Goal: Obtain resource: Obtain resource

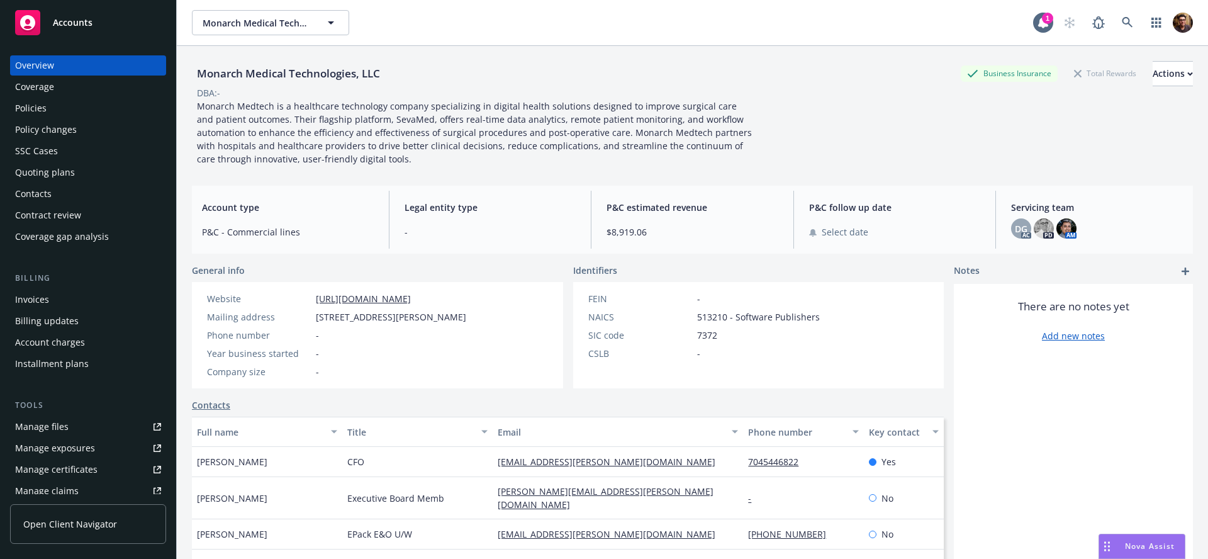
click at [62, 424] on div "Manage files" at bounding box center [41, 427] width 53 height 20
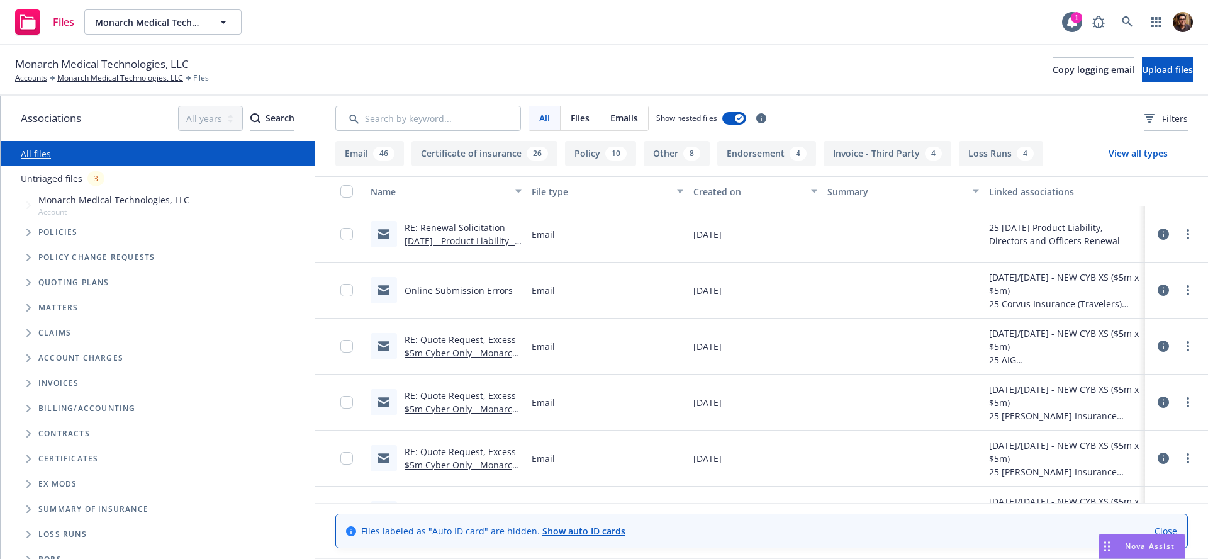
click at [1158, 232] on icon at bounding box center [1163, 233] width 11 height 11
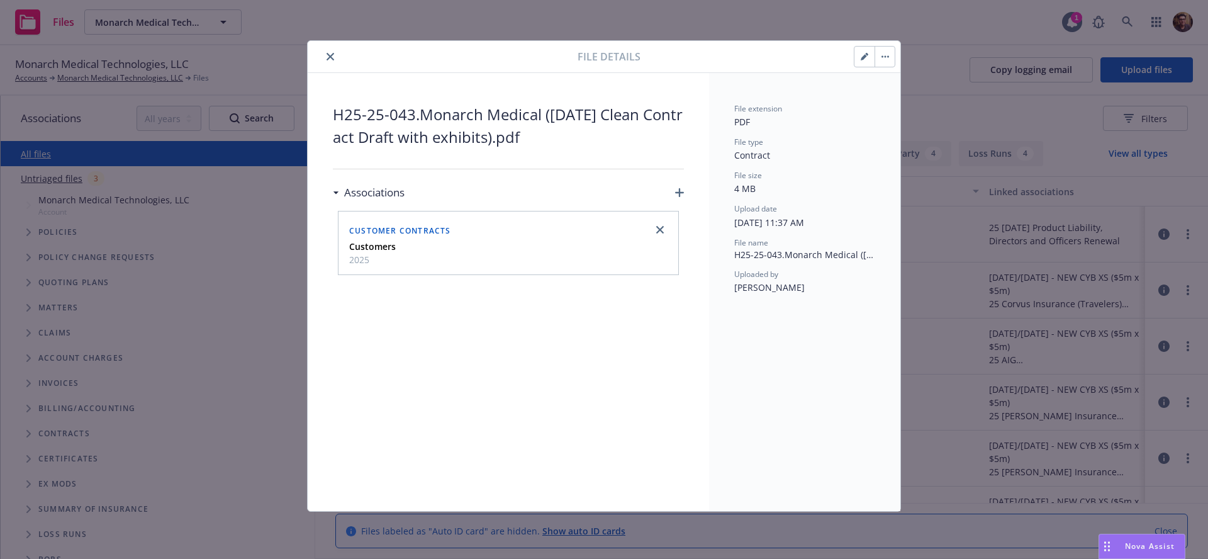
click at [892, 60] on button "button" at bounding box center [885, 57] width 20 height 20
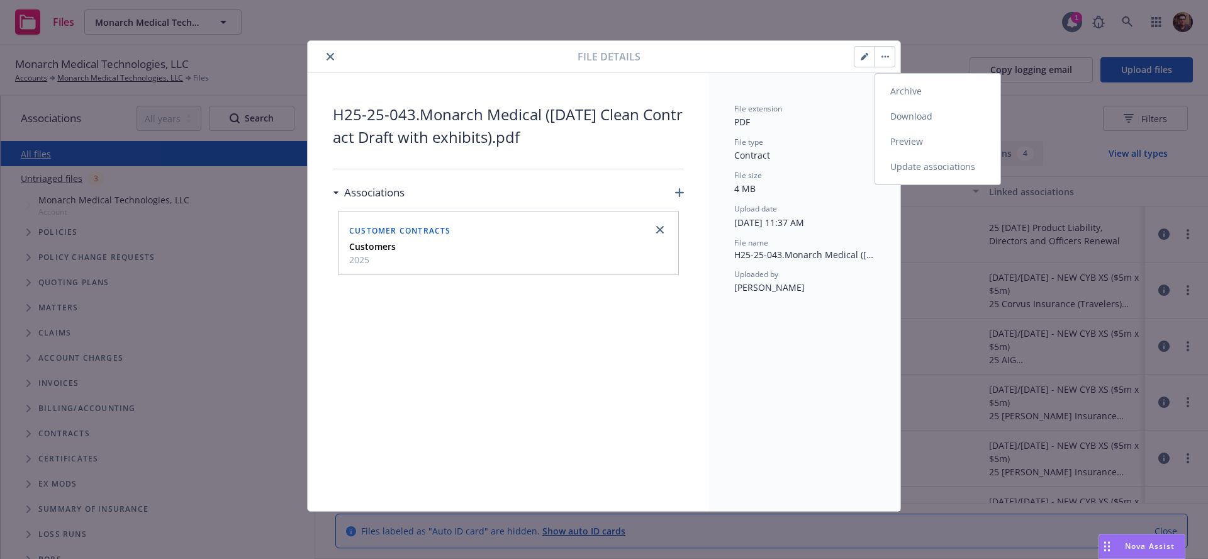
click at [903, 146] on link "Preview" at bounding box center [937, 141] width 125 height 25
